Goal: Task Accomplishment & Management: Complete application form

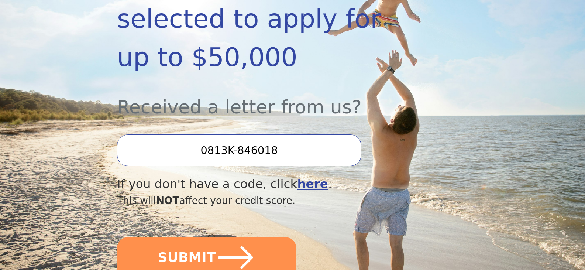
scroll to position [221, 0]
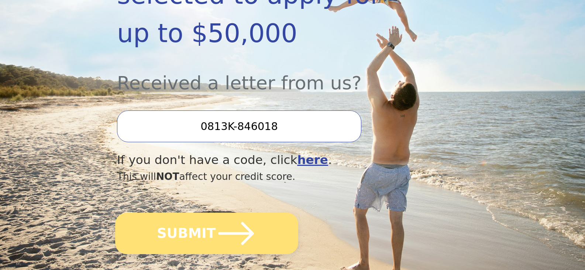
click at [205, 212] on button "SUBMIT" at bounding box center [206, 232] width 183 height 41
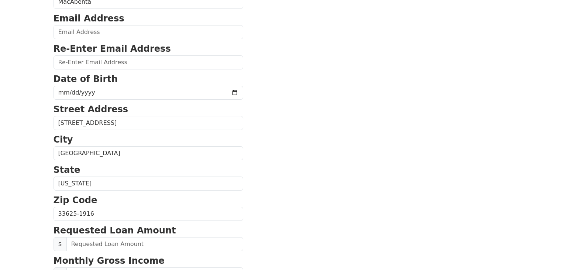
scroll to position [111, 0]
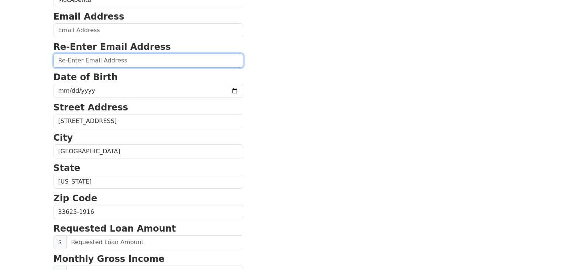
click at [98, 59] on input "email" at bounding box center [148, 60] width 190 height 14
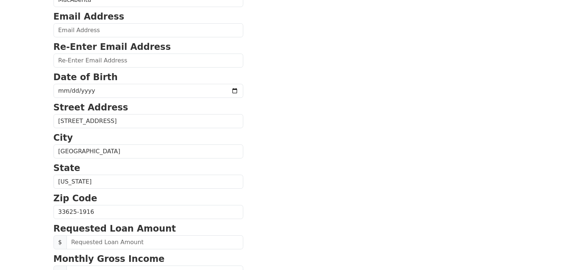
click at [88, 22] on strong "Email Address" at bounding box center [88, 16] width 71 height 10
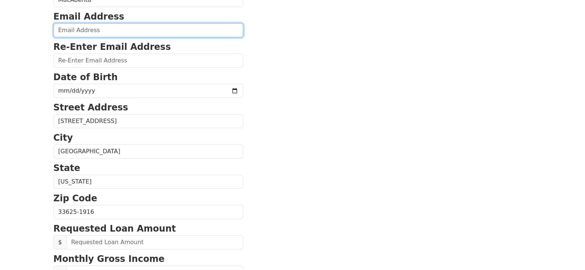
click at [80, 30] on input "email" at bounding box center [148, 30] width 190 height 14
type input "mtorres770@yahoo.com"
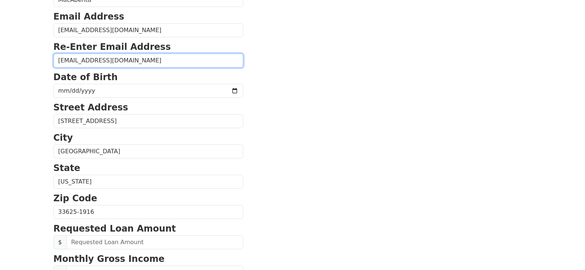
type input "mtorres770@yahoo.com"
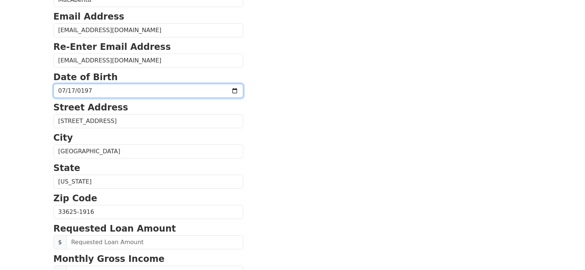
type input "1970-07-17"
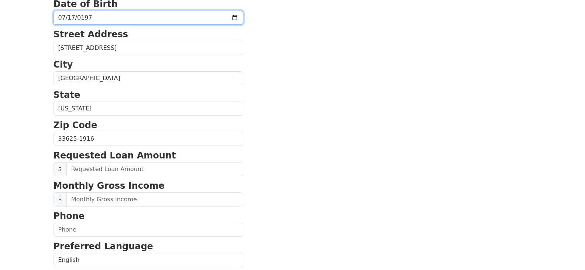
scroll to position [184, 0]
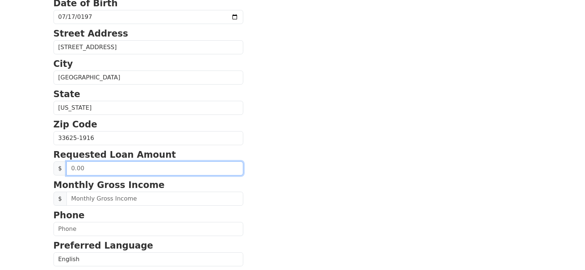
click at [83, 170] on input "text" at bounding box center [154, 168] width 177 height 14
drag, startPoint x: 86, startPoint y: 168, endPoint x: 68, endPoint y: 168, distance: 17.7
click at [68, 168] on input "text" at bounding box center [154, 168] width 177 height 14
type input "30,000.00"
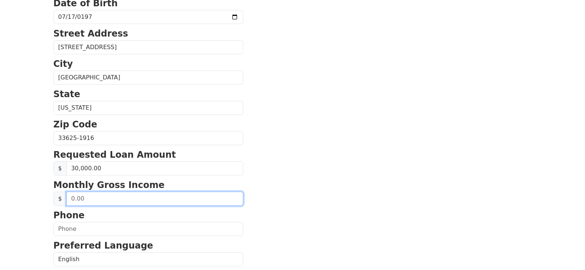
drag, startPoint x: 86, startPoint y: 198, endPoint x: 91, endPoint y: 193, distance: 6.5
click at [86, 198] on input "text" at bounding box center [154, 198] width 177 height 14
type input "128,000.00"
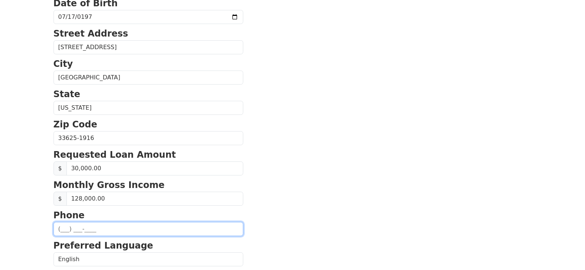
click at [74, 230] on input "text" at bounding box center [148, 229] width 190 height 14
type input "(773) 960-5351"
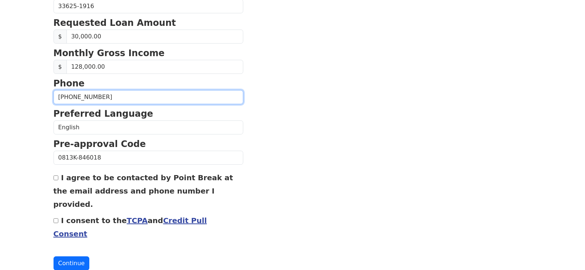
scroll to position [318, 0]
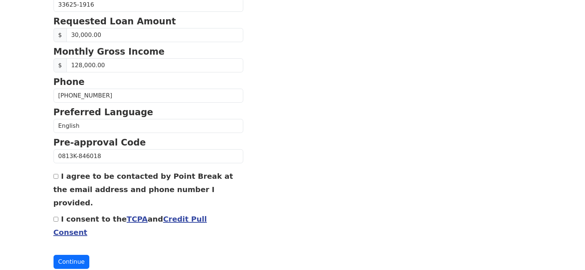
click at [57, 171] on div "I agree to be contacted by Point Break at the email address and phone number I …" at bounding box center [148, 189] width 190 height 40
click at [57, 178] on input "I agree to be contacted by Point Break at the email address and phone number I …" at bounding box center [55, 176] width 5 height 5
checkbox input "true"
click at [58, 212] on div "I consent to the TCPA and Credit Pull Consent" at bounding box center [148, 225] width 190 height 27
click at [54, 216] on input "I consent to the TCPA and Credit Pull Consent" at bounding box center [55, 218] width 5 height 5
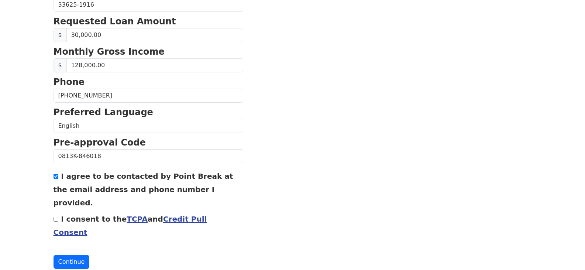
checkbox input "true"
click at [70, 254] on button "Continue" at bounding box center [71, 261] width 36 height 14
